Goal: Task Accomplishment & Management: Manage account settings

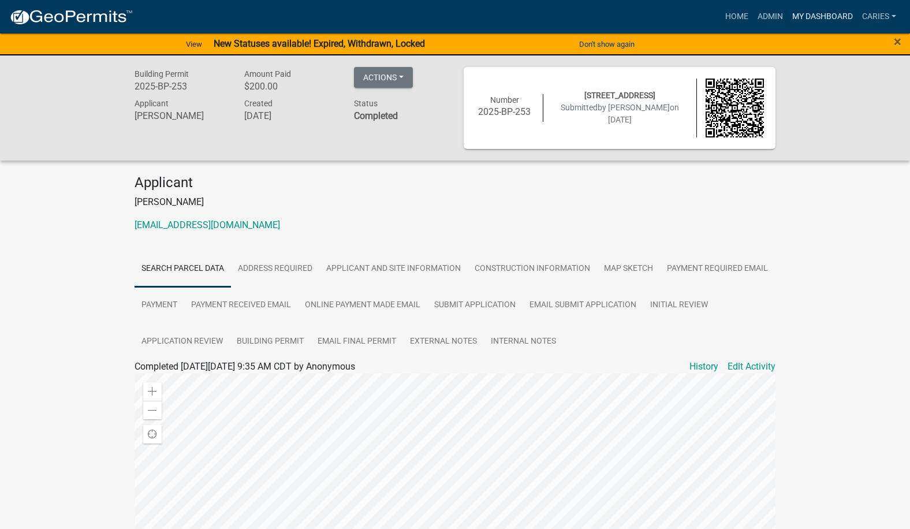
click at [809, 13] on link "My Dashboard" at bounding box center [822, 17] width 70 height 22
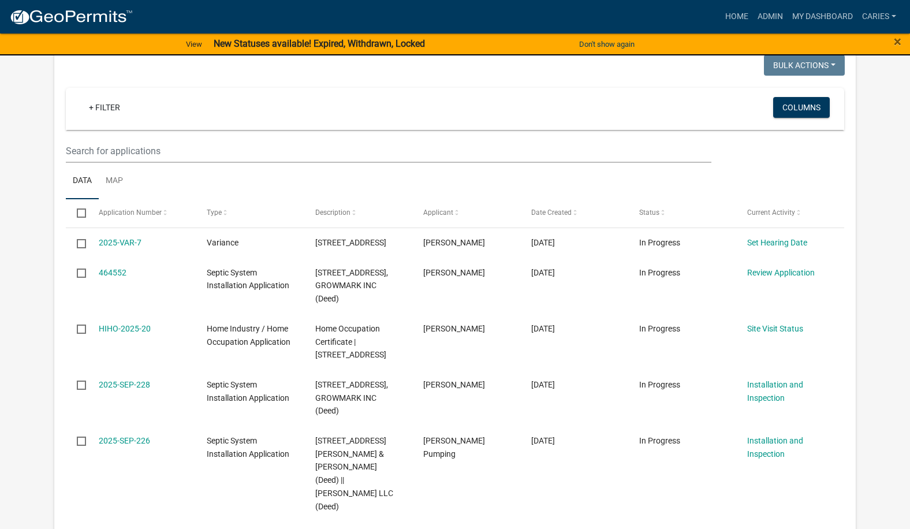
scroll to position [850, 0]
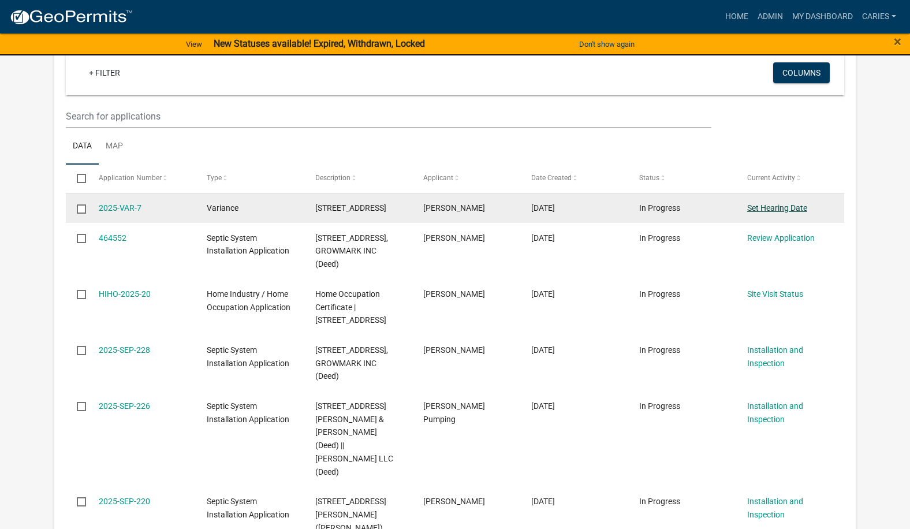
click at [759, 207] on link "Set Hearing Date" at bounding box center [777, 207] width 60 height 9
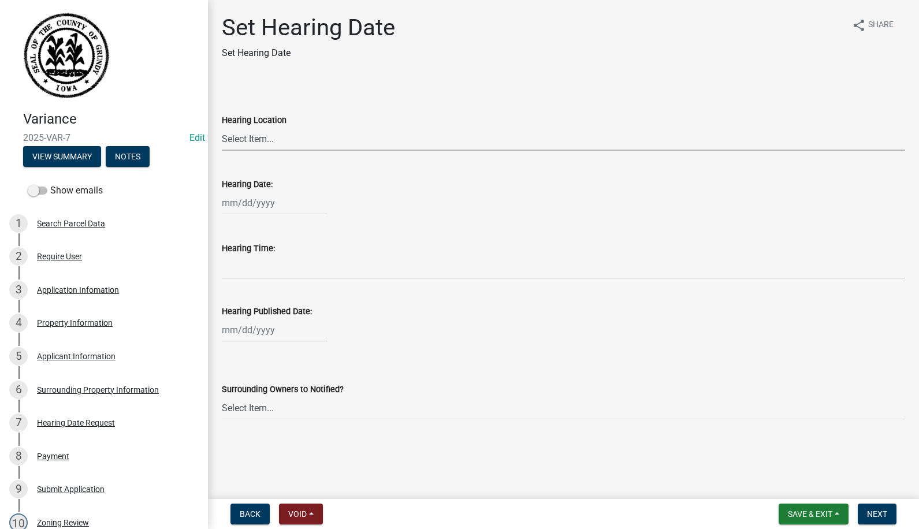
click at [252, 137] on select "Select Item... Courthouse Engineer's Office" at bounding box center [563, 139] width 683 height 24
click at [222, 127] on select "Select Item... Courthouse Engineer's Office" at bounding box center [563, 139] width 683 height 24
select select "b7a0b762-30eb-491b-92d5-6955e8d5416a"
click at [247, 202] on div at bounding box center [275, 203] width 106 height 24
select select "8"
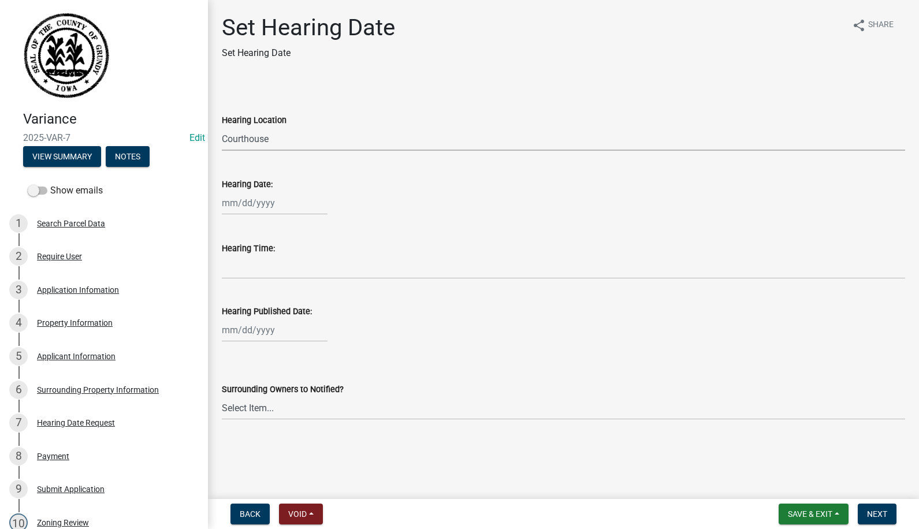
select select "2025"
click at [402, 185] on div "Hearing Date:" at bounding box center [563, 184] width 683 height 14
click at [236, 203] on div at bounding box center [275, 203] width 106 height 24
select select "8"
select select "2025"
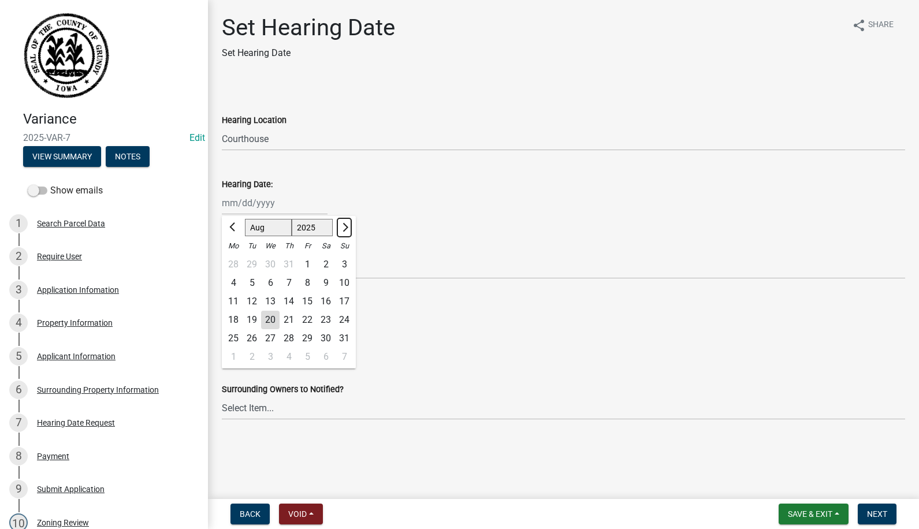
click at [346, 225] on span "Next month" at bounding box center [343, 227] width 9 height 9
select select "9"
click at [249, 278] on div "9" at bounding box center [251, 283] width 18 height 18
type input "[DATE]"
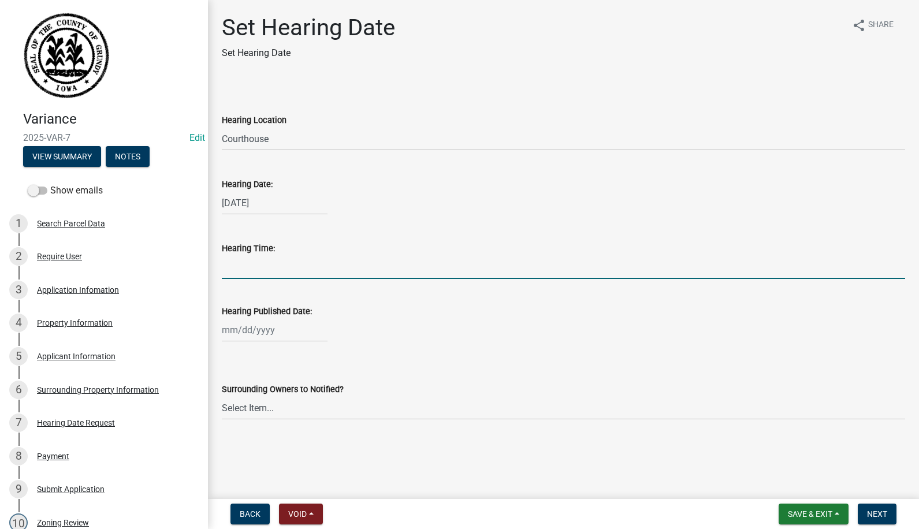
click at [249, 276] on input "Hearing Time:" at bounding box center [563, 267] width 683 height 24
type input "9:00 am"
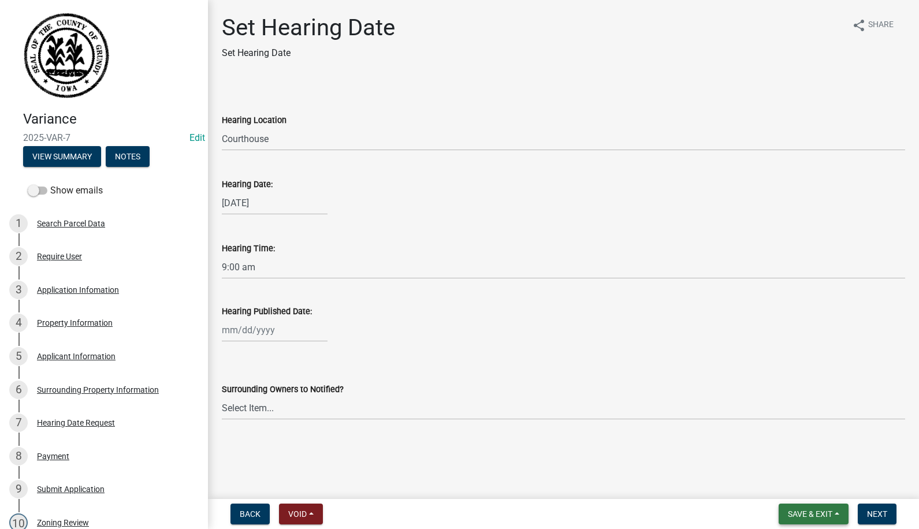
click at [798, 512] on span "Save & Exit" at bounding box center [809, 513] width 44 height 9
click at [798, 483] on button "Save & Exit" at bounding box center [802, 484] width 92 height 28
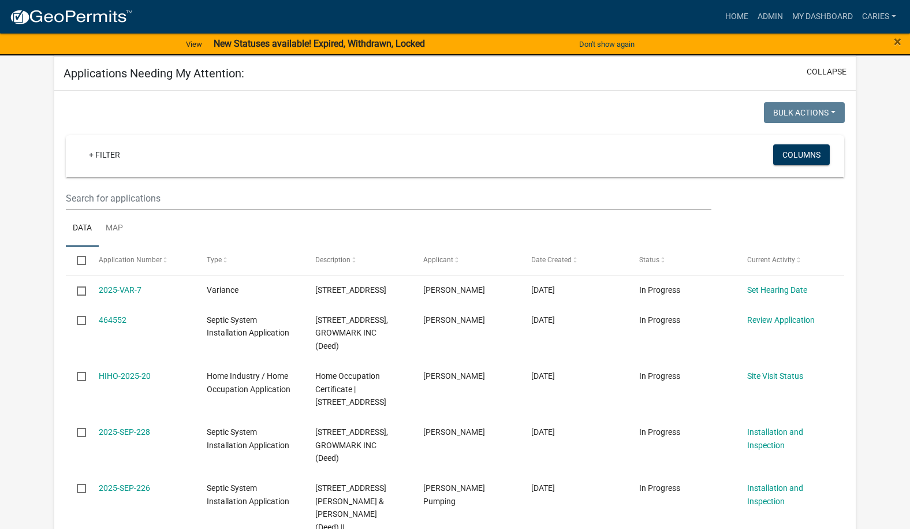
scroll to position [788, 0]
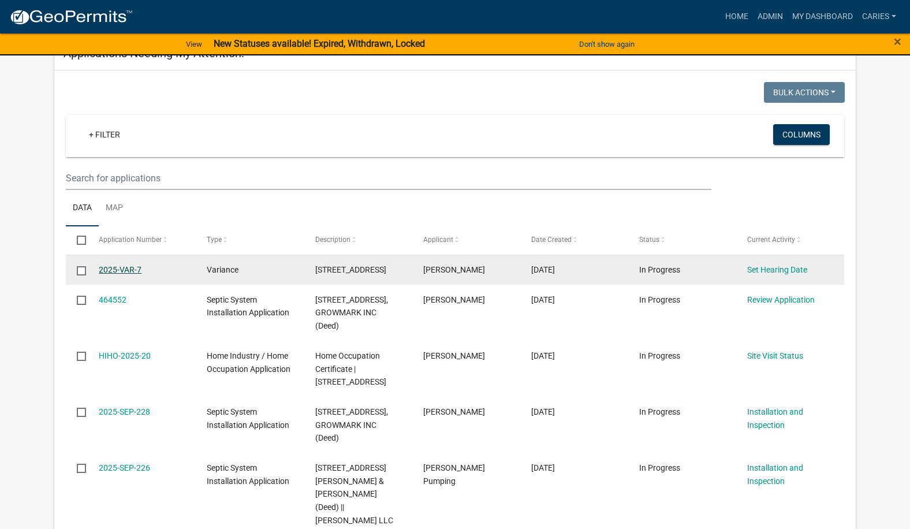
click at [127, 271] on link "2025-VAR-7" at bounding box center [120, 269] width 43 height 9
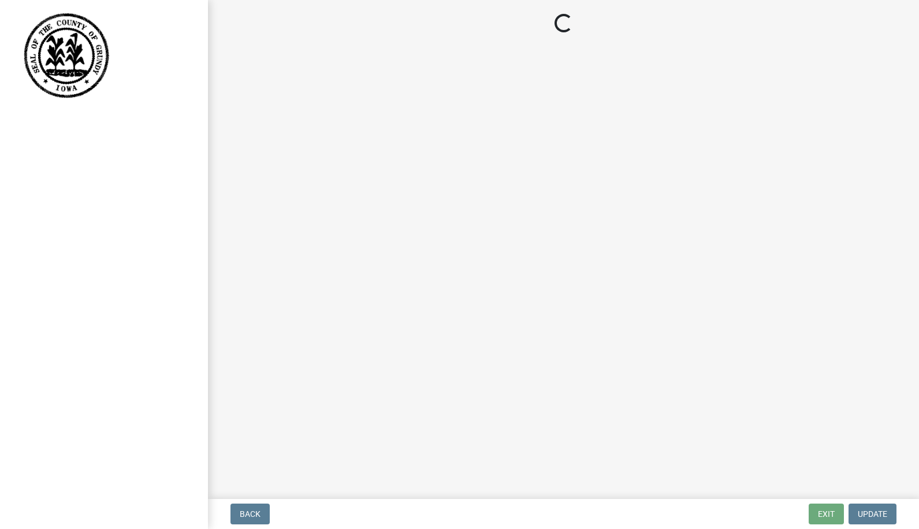
select select "b7a0b762-30eb-491b-92d5-6955e8d5416a"
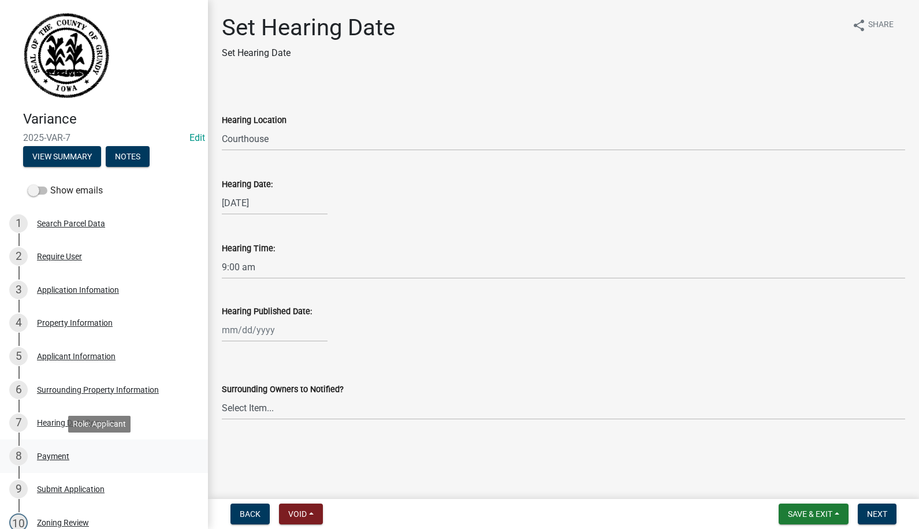
click at [57, 452] on div "Payment" at bounding box center [53, 456] width 32 height 8
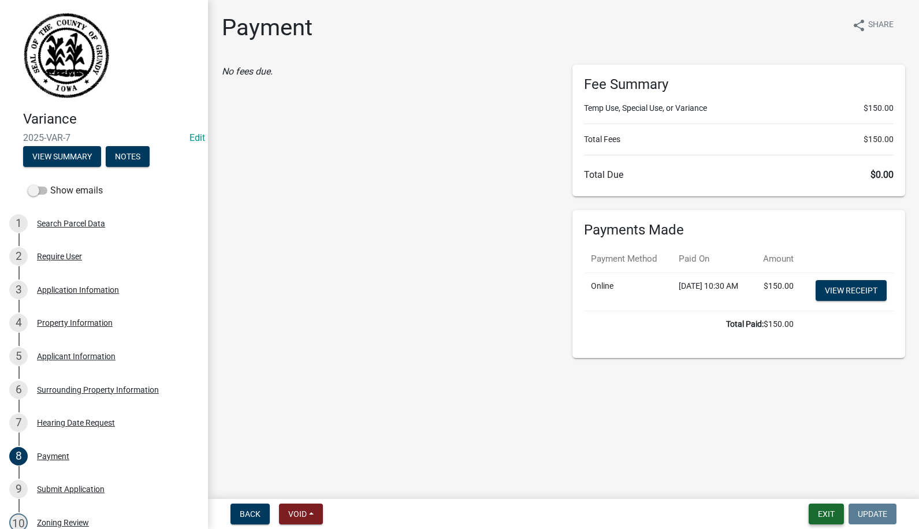
click at [820, 507] on button "Exit" at bounding box center [825, 513] width 35 height 21
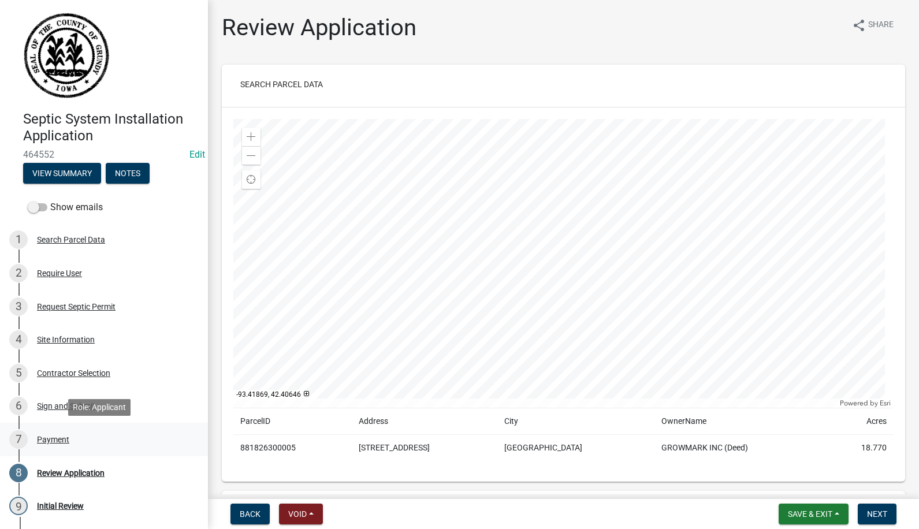
click at [46, 439] on div "Payment" at bounding box center [53, 439] width 32 height 8
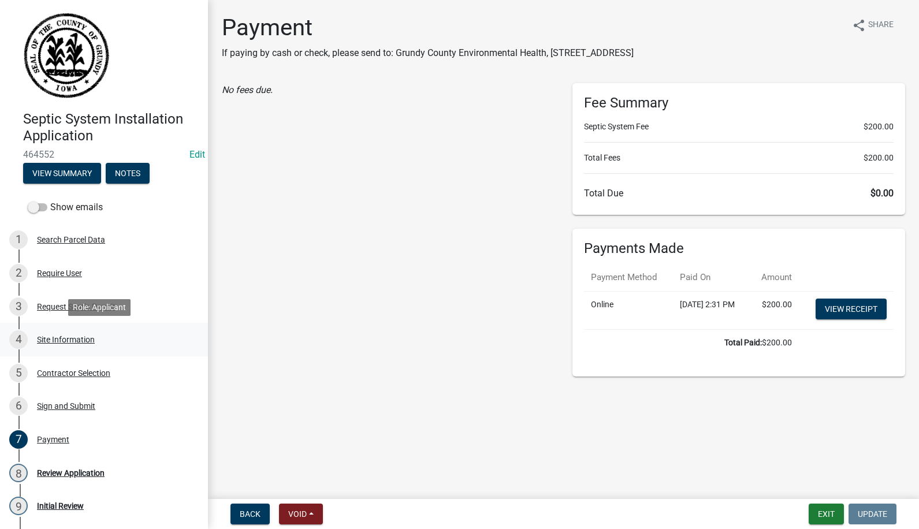
click at [50, 339] on div "Site Information" at bounding box center [66, 339] width 58 height 8
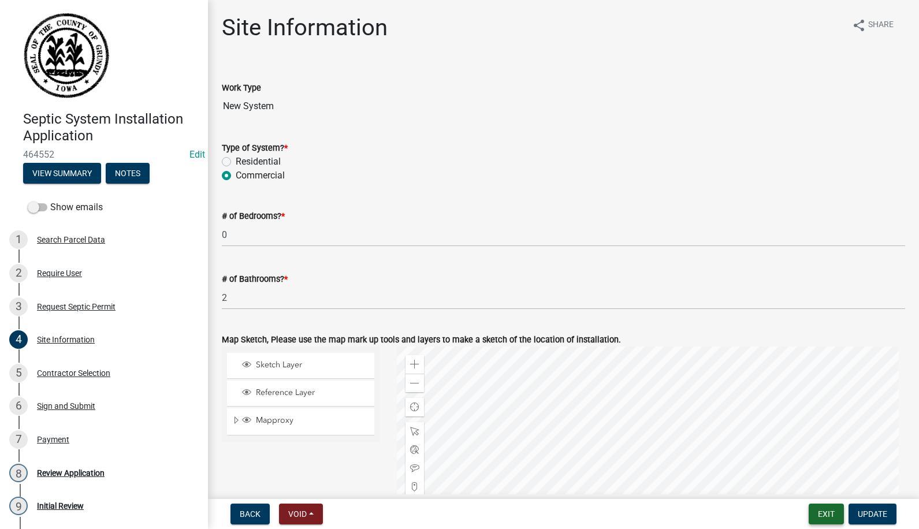
click at [831, 513] on button "Exit" at bounding box center [825, 513] width 35 height 21
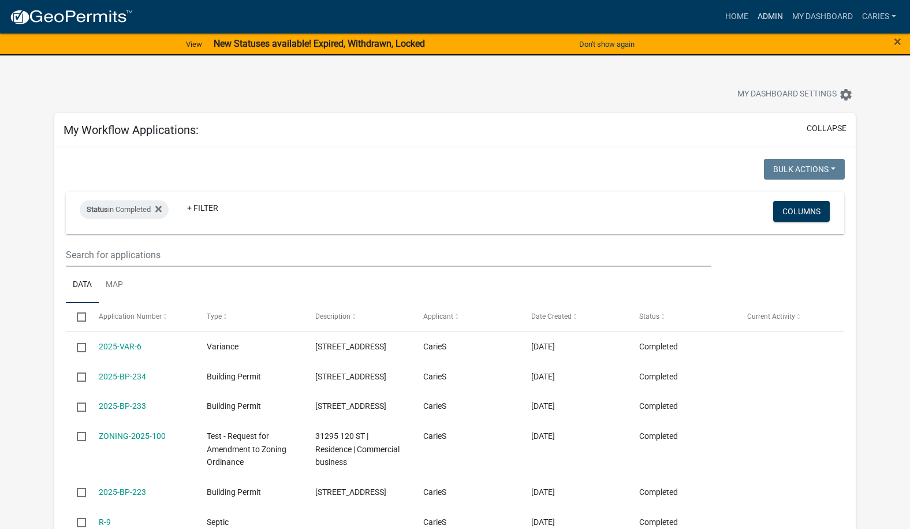
click at [772, 14] on link "Admin" at bounding box center [770, 17] width 35 height 22
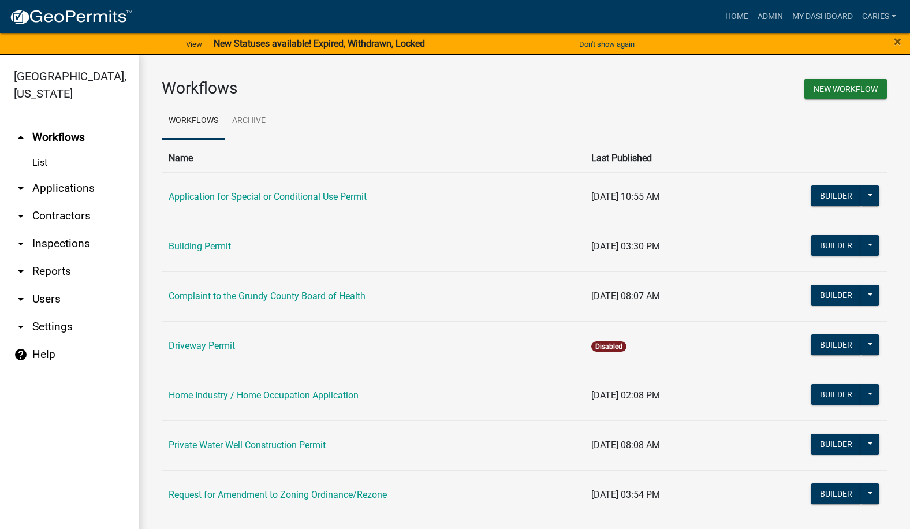
click at [62, 174] on link "arrow_drop_down Applications" at bounding box center [69, 188] width 139 height 28
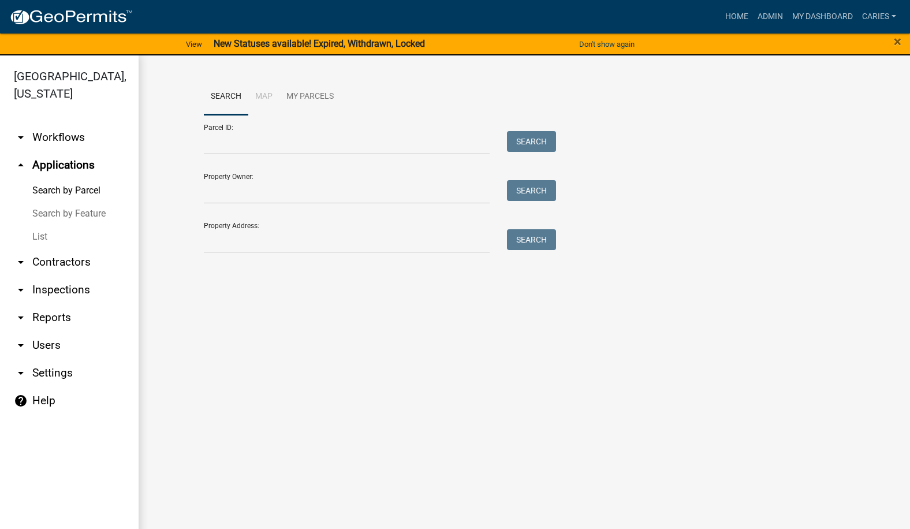
click at [40, 225] on link "List" at bounding box center [69, 236] width 139 height 23
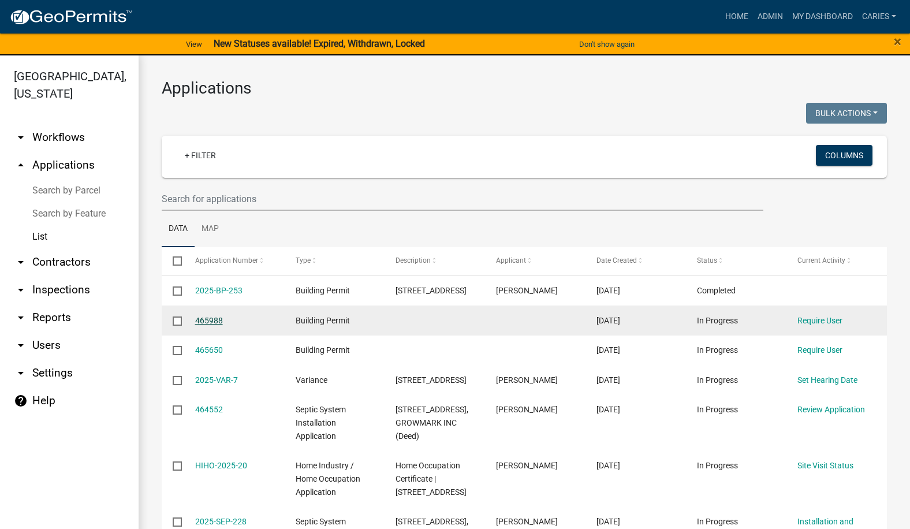
click at [213, 320] on link "465988" at bounding box center [209, 320] width 28 height 9
click at [213, 319] on link "465988" at bounding box center [209, 320] width 28 height 9
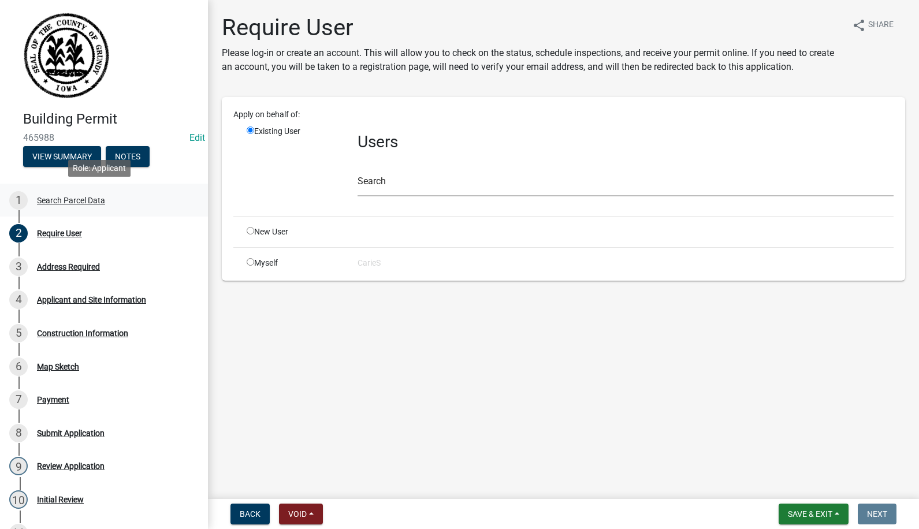
click at [67, 197] on div "Search Parcel Data" at bounding box center [71, 200] width 68 height 8
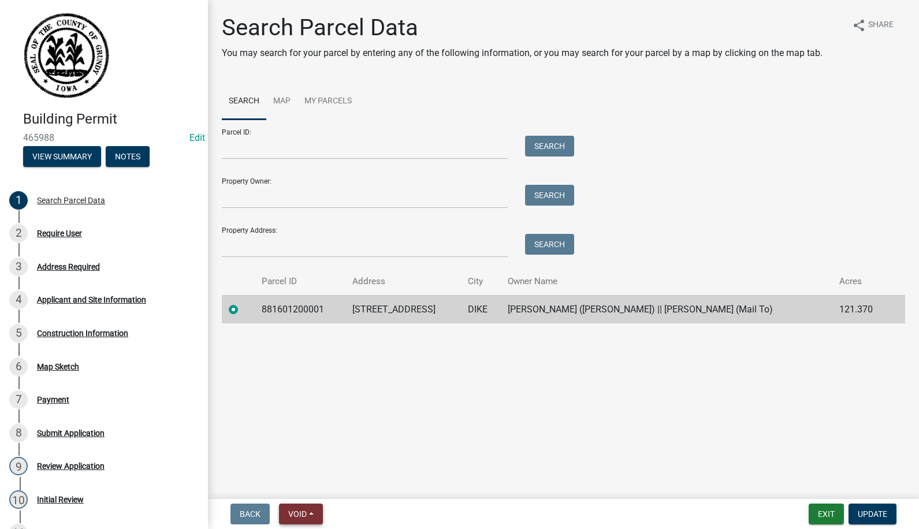
click at [300, 512] on span "Void" at bounding box center [297, 513] width 18 height 9
click at [300, 486] on button "Void" at bounding box center [325, 484] width 92 height 28
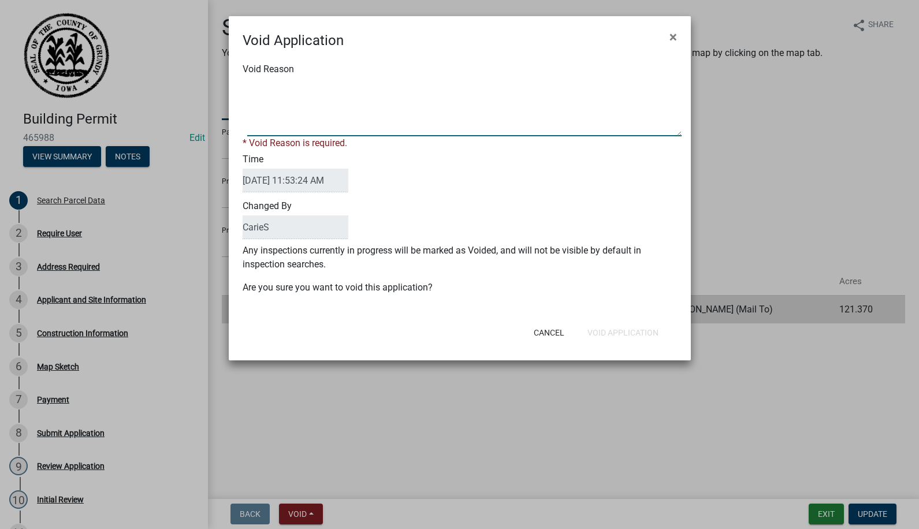
click at [268, 104] on textarea "Void Reason" at bounding box center [464, 108] width 434 height 58
type textarea "Didn't finish out"
click at [613, 333] on div "Cancel Void Application" at bounding box center [535, 333] width 285 height 30
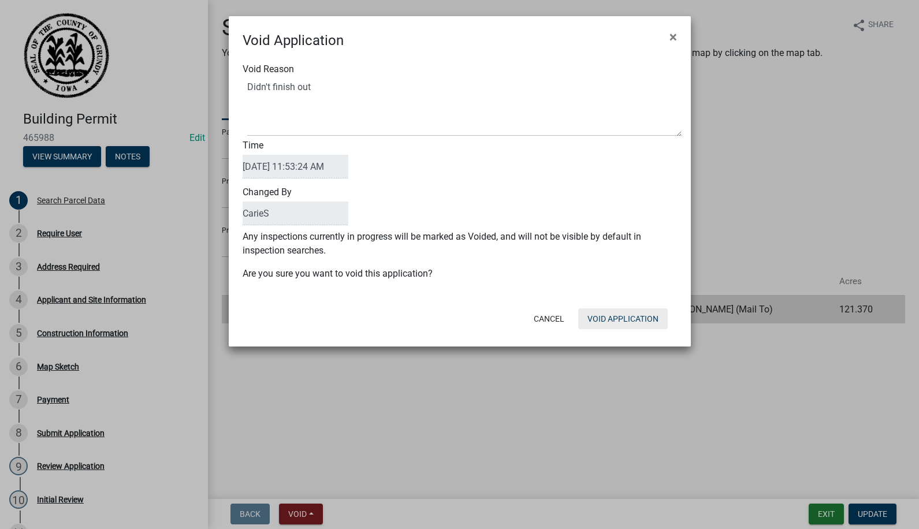
click at [618, 319] on button "Void Application" at bounding box center [622, 318] width 89 height 21
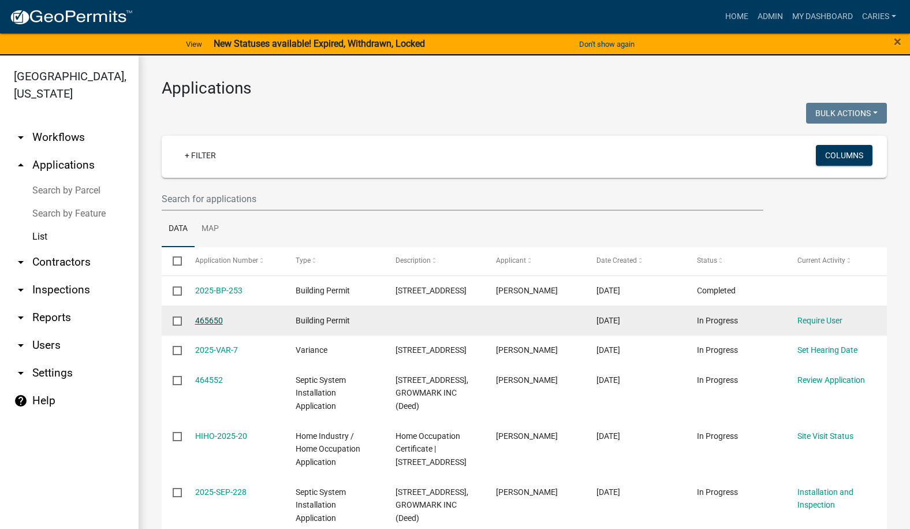
click at [215, 320] on link "465650" at bounding box center [209, 320] width 28 height 9
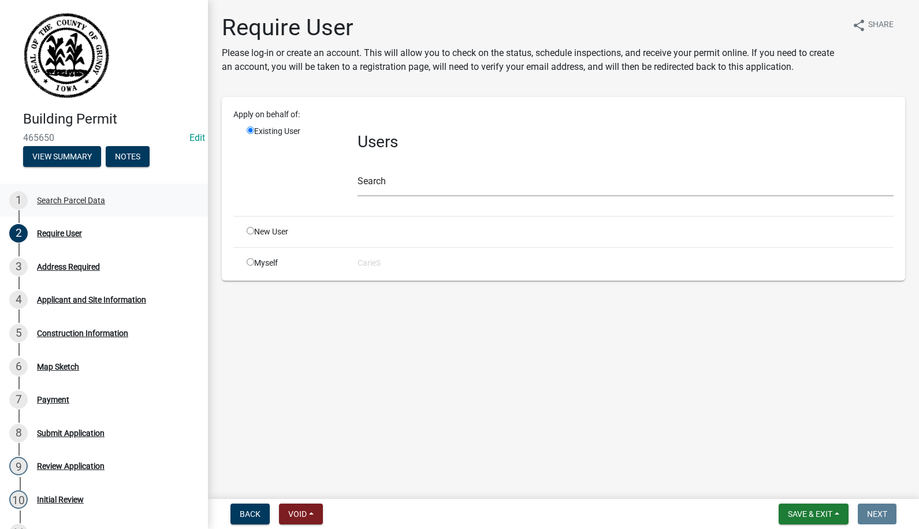
click at [73, 201] on div "Search Parcel Data" at bounding box center [71, 200] width 68 height 8
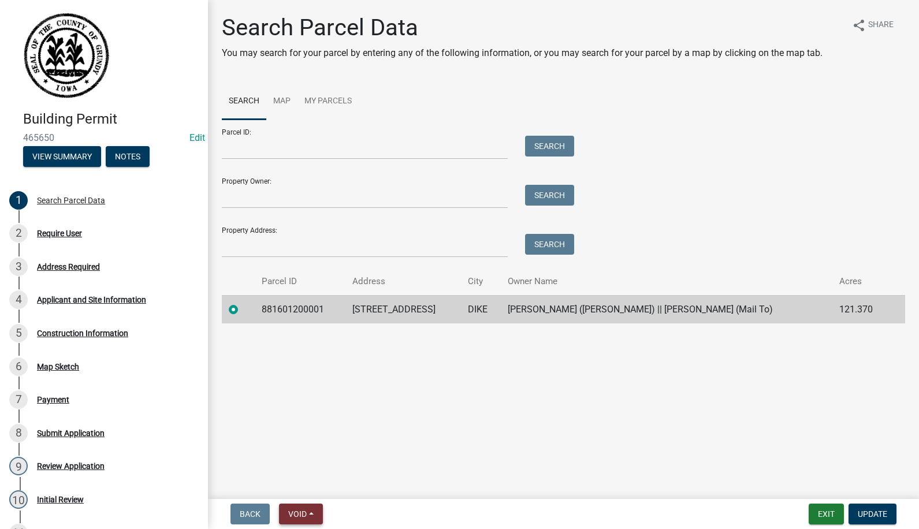
click at [296, 513] on span "Void" at bounding box center [297, 513] width 18 height 9
click at [309, 480] on button "Void" at bounding box center [325, 484] width 92 height 28
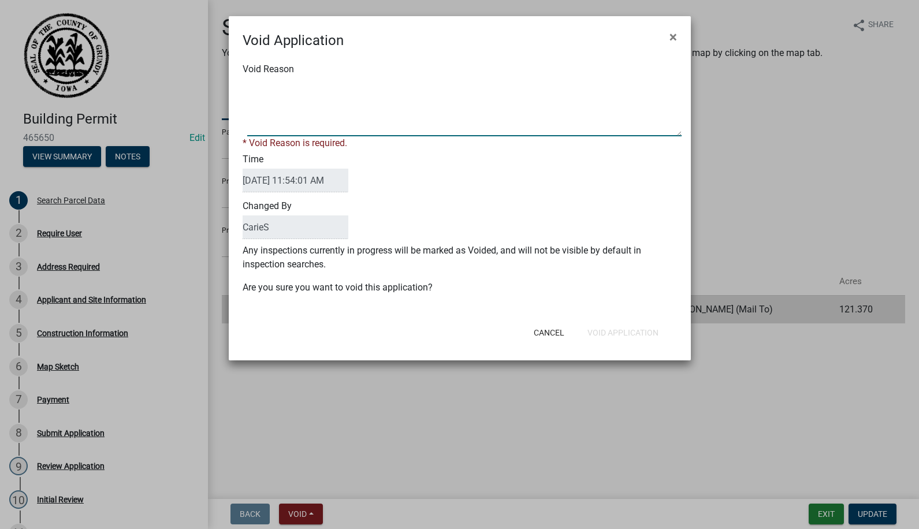
click at [282, 115] on textarea "Void Reason" at bounding box center [464, 108] width 434 height 58
type textarea "Didn't finish out"
click at [602, 326] on button "Void Application" at bounding box center [622, 332] width 89 height 21
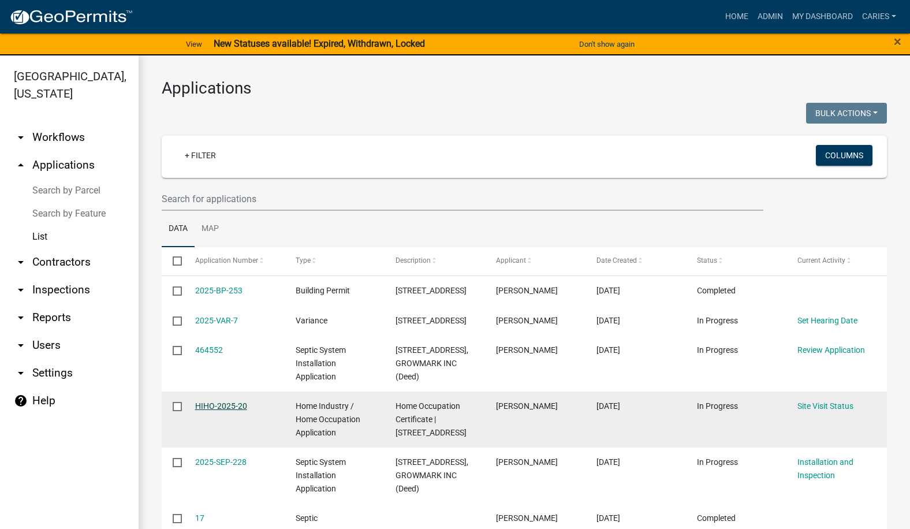
click at [235, 405] on link "HIHO-2025-20" at bounding box center [221, 405] width 52 height 9
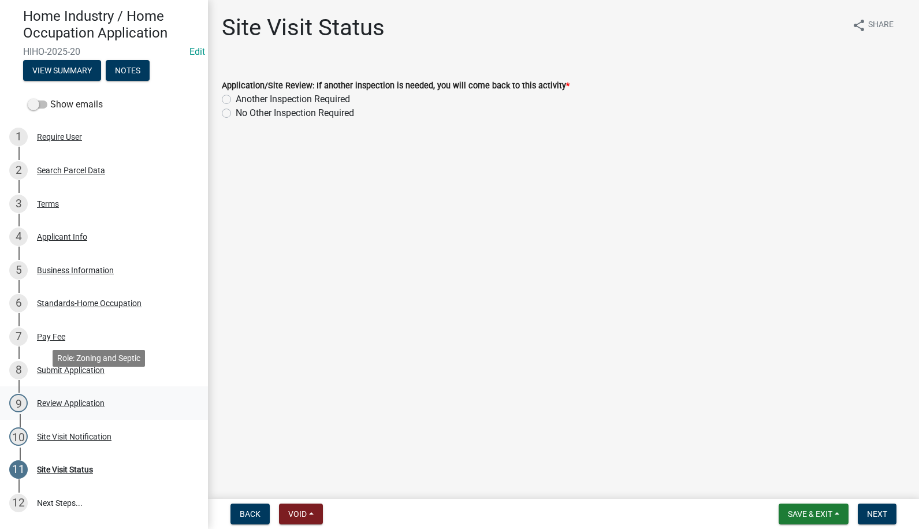
scroll to position [115, 0]
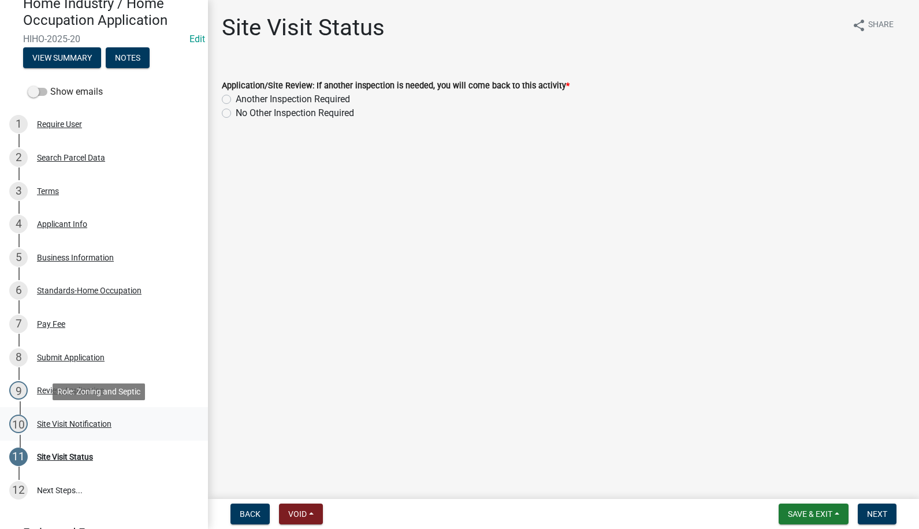
click at [84, 421] on div "Site Visit Notification" at bounding box center [74, 424] width 74 height 8
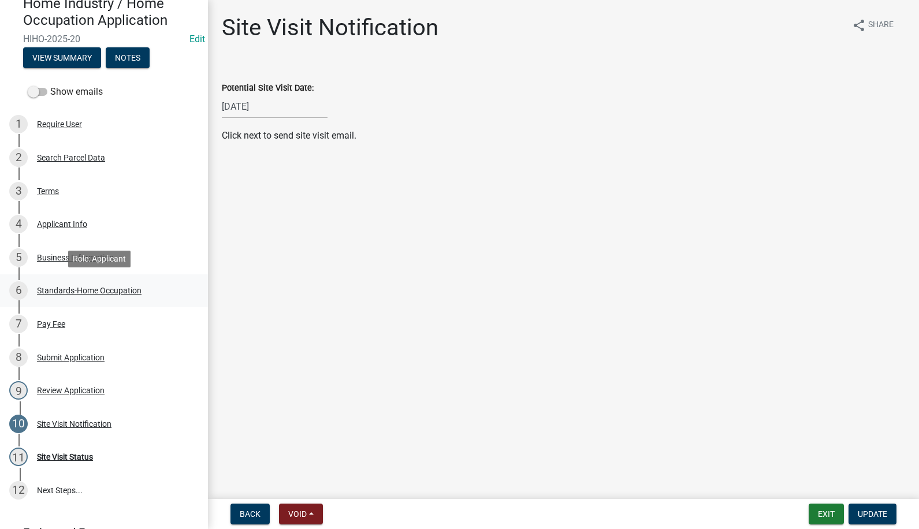
click at [87, 289] on div "Standards-Home Occupation" at bounding box center [89, 290] width 104 height 8
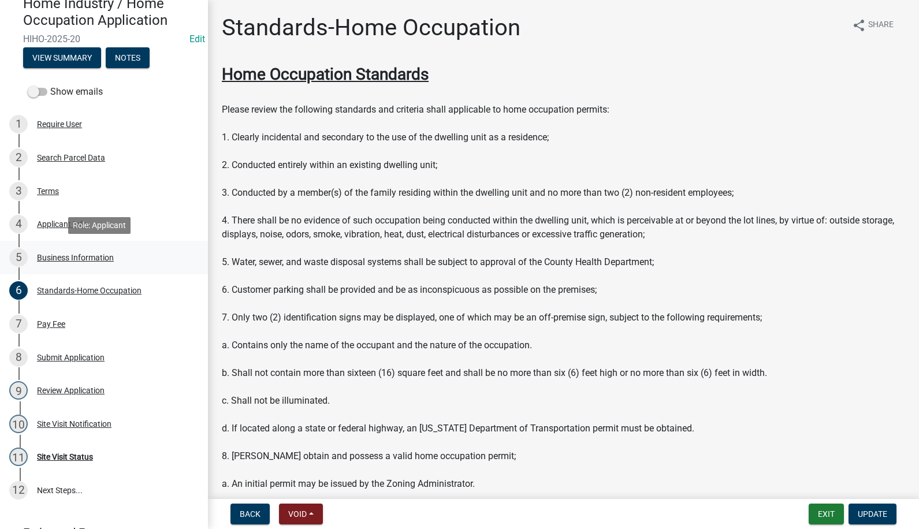
click at [55, 257] on div "Business Information" at bounding box center [75, 257] width 77 height 8
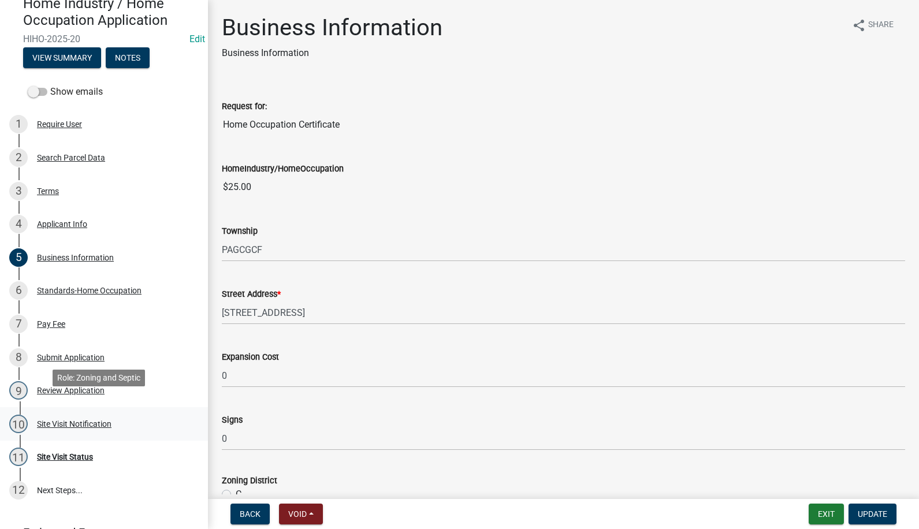
scroll to position [173, 0]
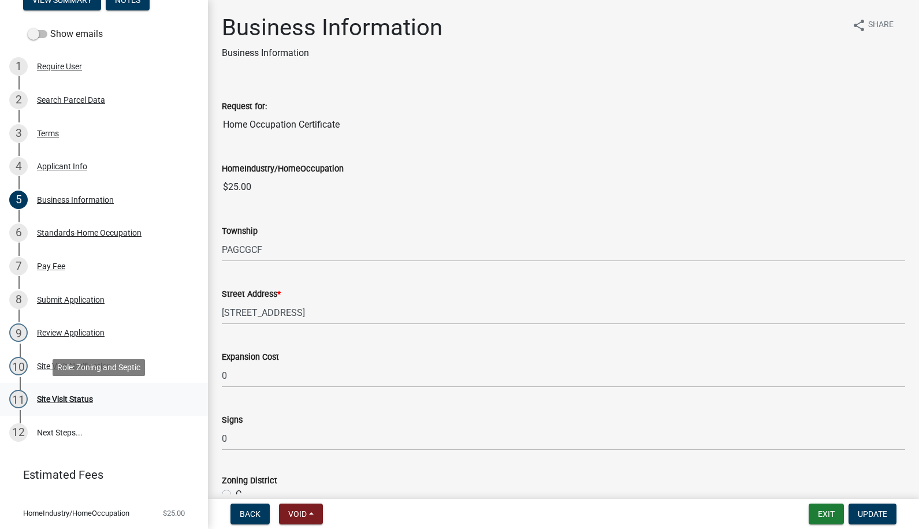
click at [60, 398] on div "Site Visit Status" at bounding box center [65, 399] width 56 height 8
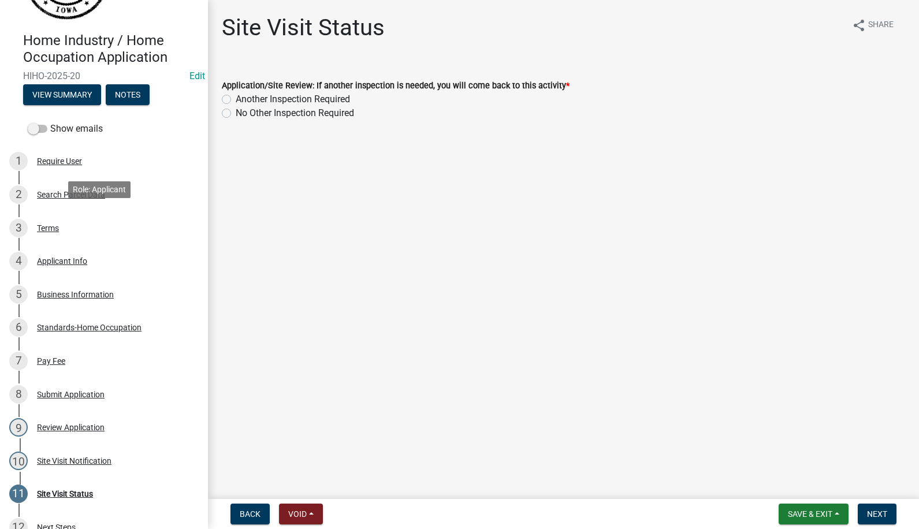
scroll to position [0, 0]
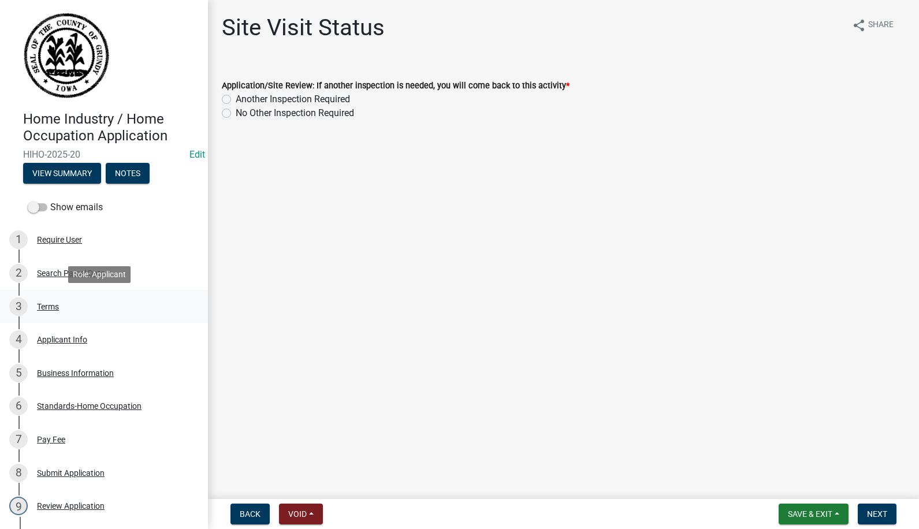
click at [51, 307] on div "Terms" at bounding box center [48, 307] width 22 height 8
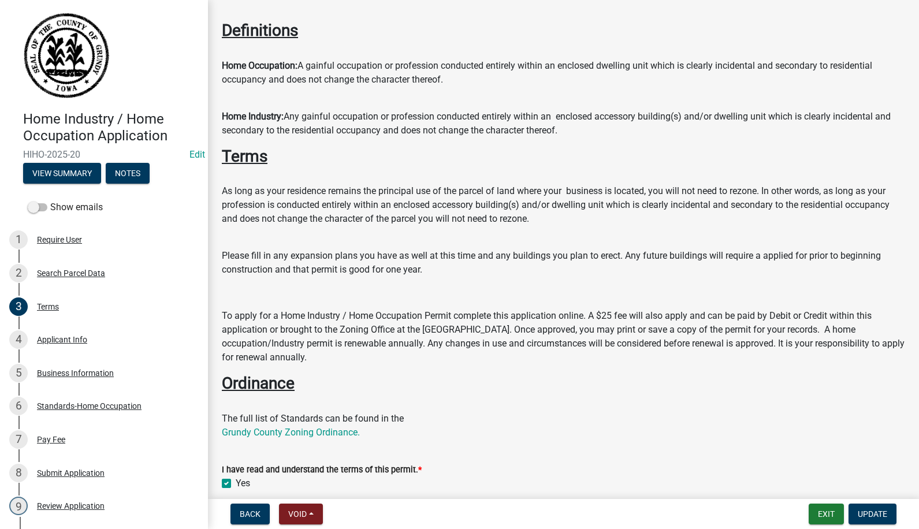
scroll to position [95, 0]
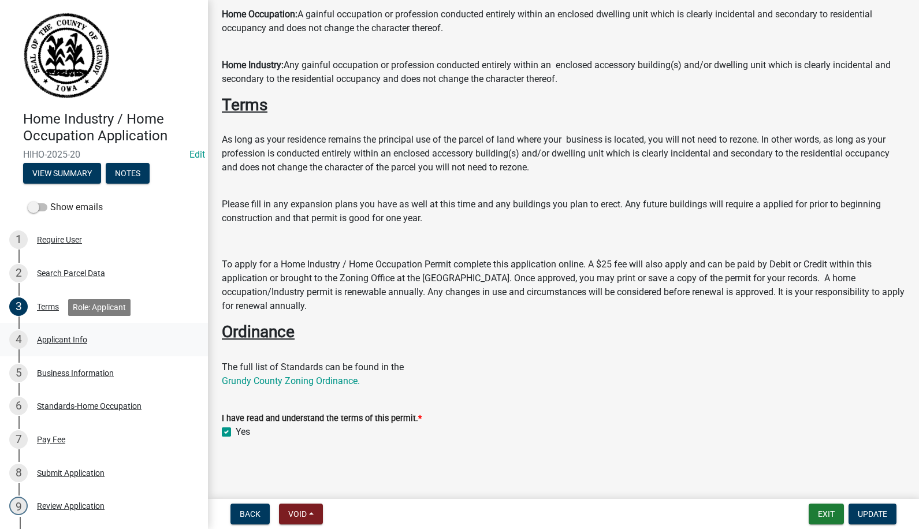
click at [76, 338] on div "Applicant Info" at bounding box center [62, 339] width 50 height 8
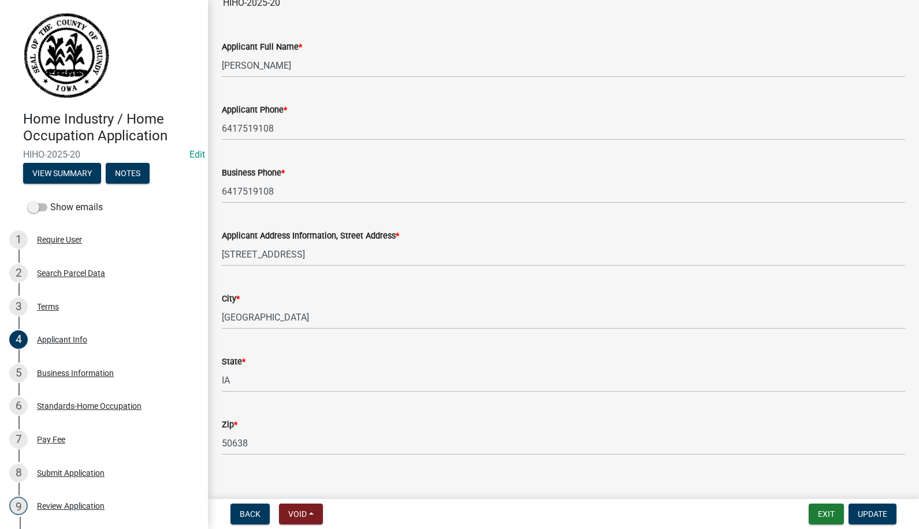
scroll to position [137, 0]
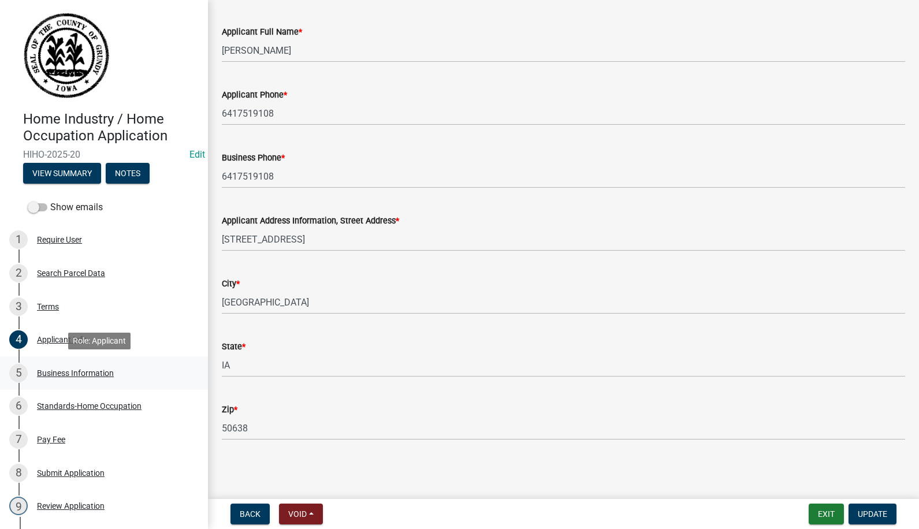
click at [58, 370] on div "Business Information" at bounding box center [75, 373] width 77 height 8
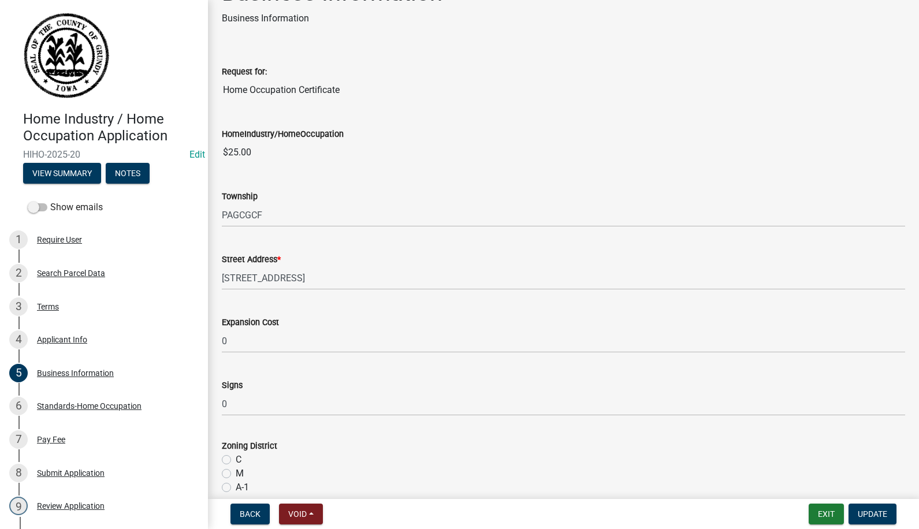
scroll to position [0, 0]
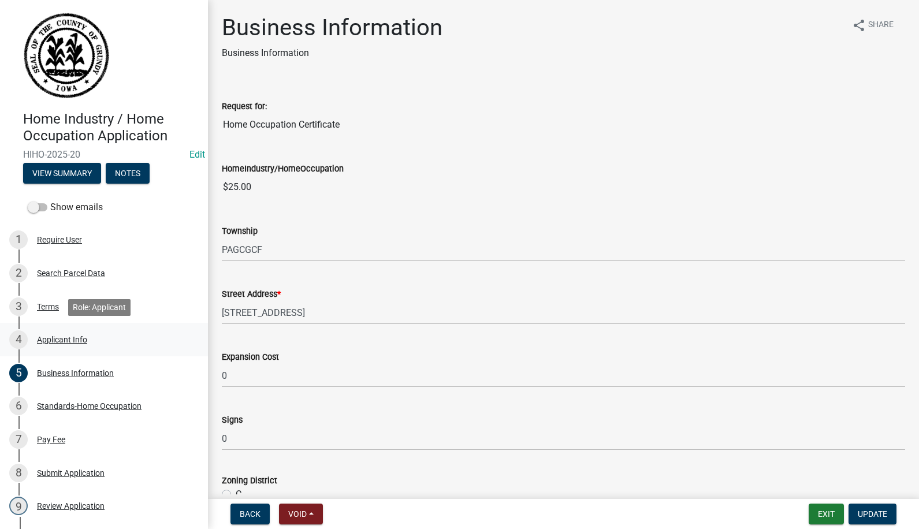
click at [70, 338] on div "Applicant Info" at bounding box center [62, 339] width 50 height 8
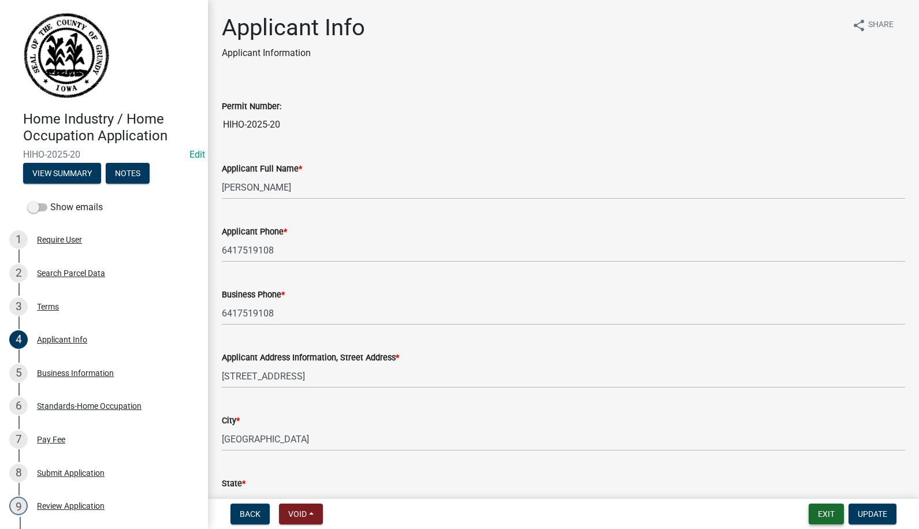
click at [827, 512] on button "Exit" at bounding box center [825, 513] width 35 height 21
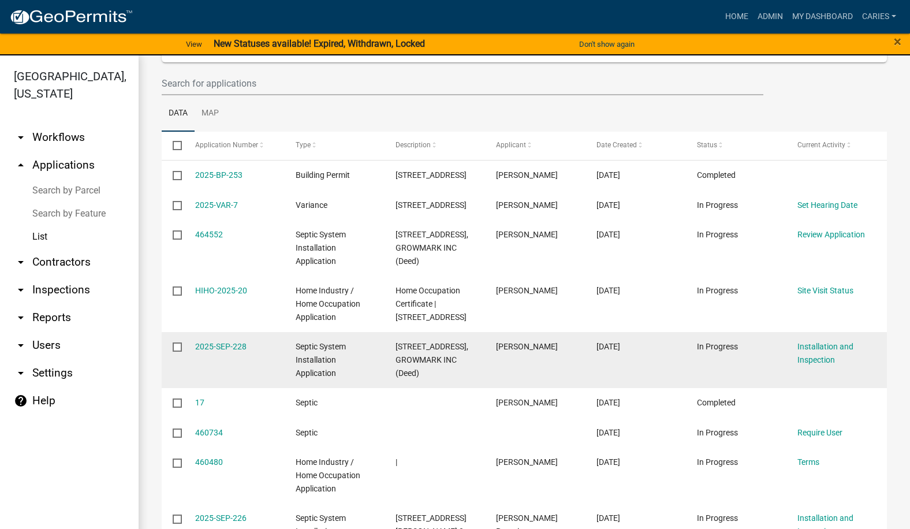
scroll to position [173, 0]
